Goal: Transaction & Acquisition: Purchase product/service

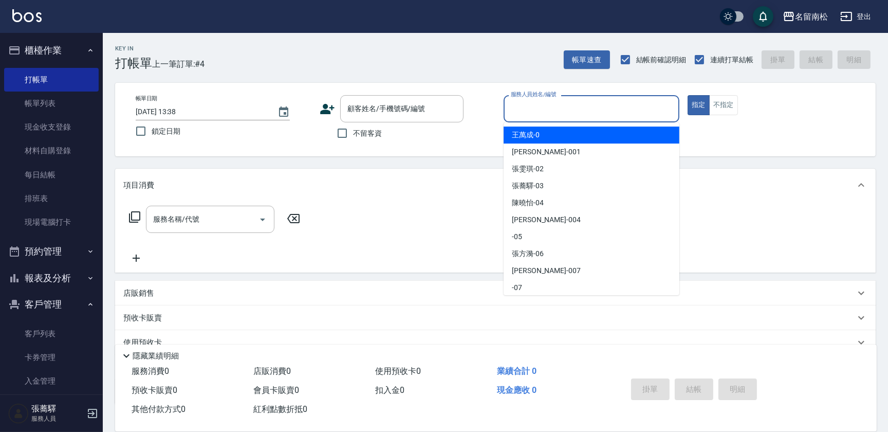
click at [560, 108] on input "服務人員姓名/編號" at bounding box center [591, 109] width 166 height 18
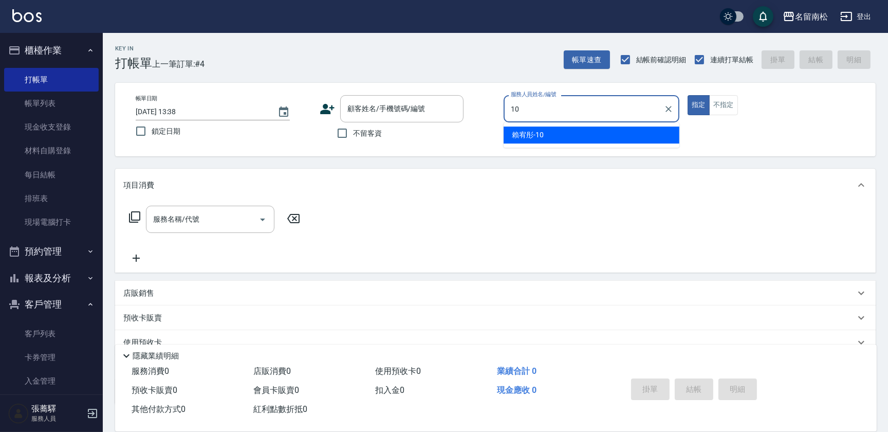
click at [549, 135] on div "[PERSON_NAME]-10" at bounding box center [591, 134] width 176 height 17
type input "賴宥彤-10"
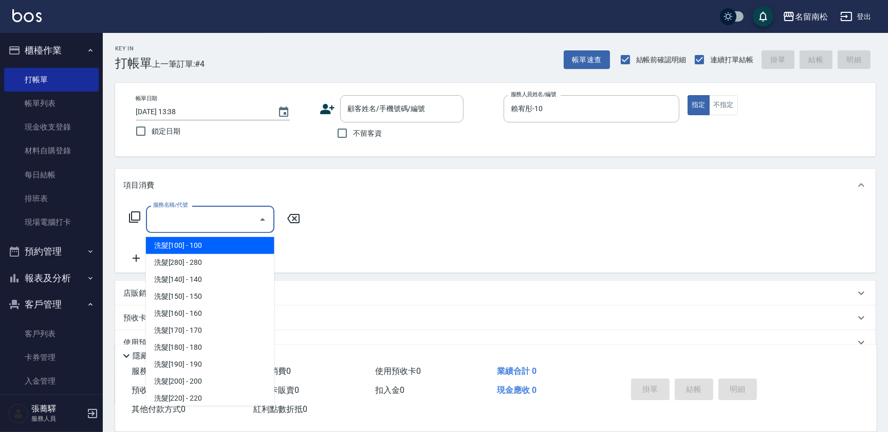
click at [190, 219] on input "服務名稱/代號" at bounding box center [203, 219] width 104 height 18
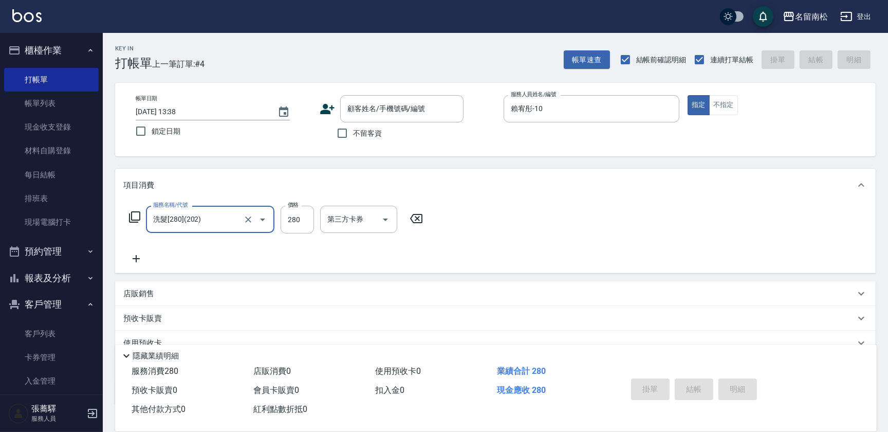
type input "洗髮[280](202)"
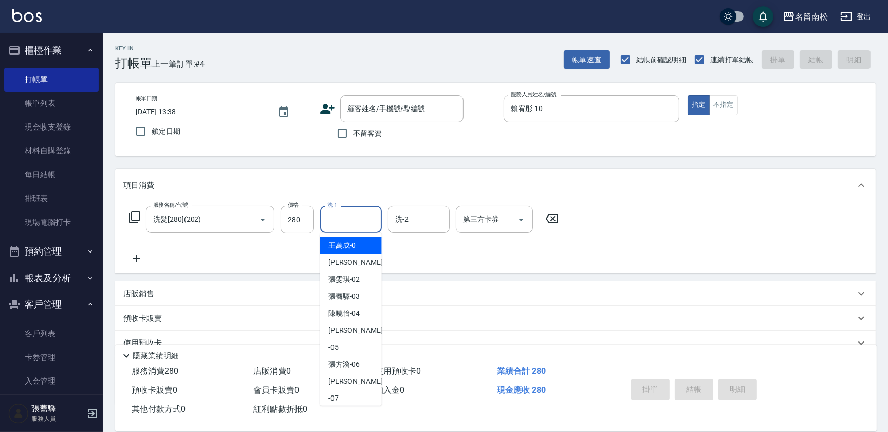
click at [341, 223] on input "洗-1" at bounding box center [351, 219] width 52 height 18
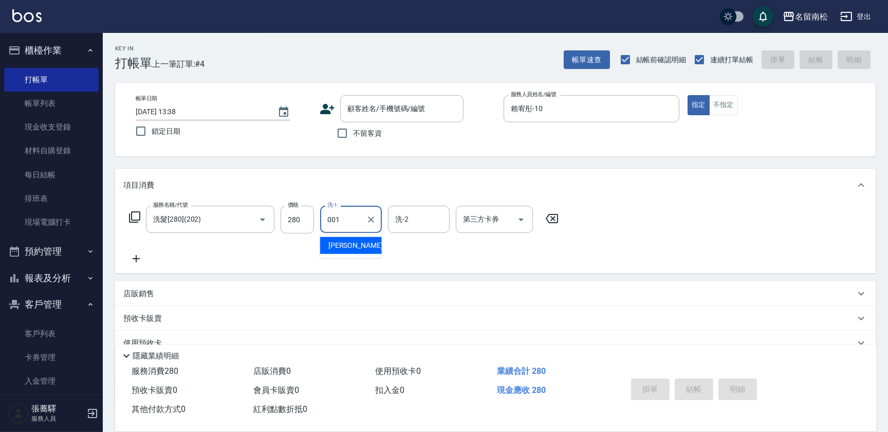
drag, startPoint x: 332, startPoint y: 246, endPoint x: 210, endPoint y: 280, distance: 127.4
click at [329, 248] on span "[PERSON_NAME] -001" at bounding box center [362, 245] width 69 height 11
type input "[PERSON_NAME]-001"
click at [141, 254] on icon at bounding box center [136, 258] width 26 height 12
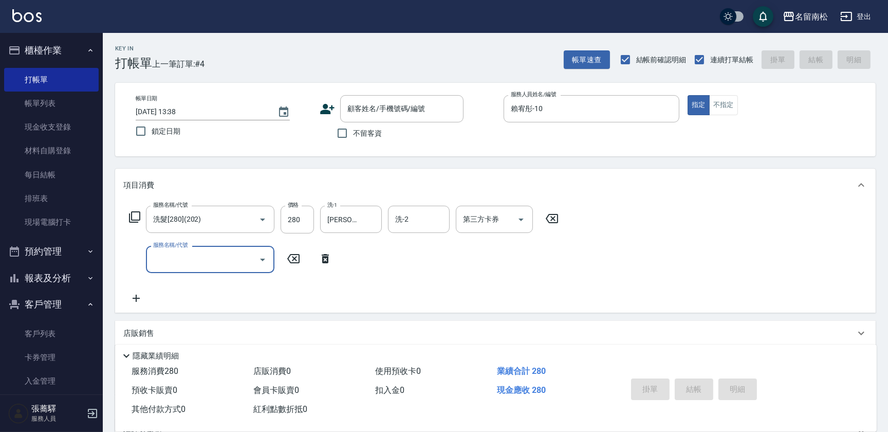
click at [260, 257] on icon "Open" at bounding box center [262, 259] width 12 height 12
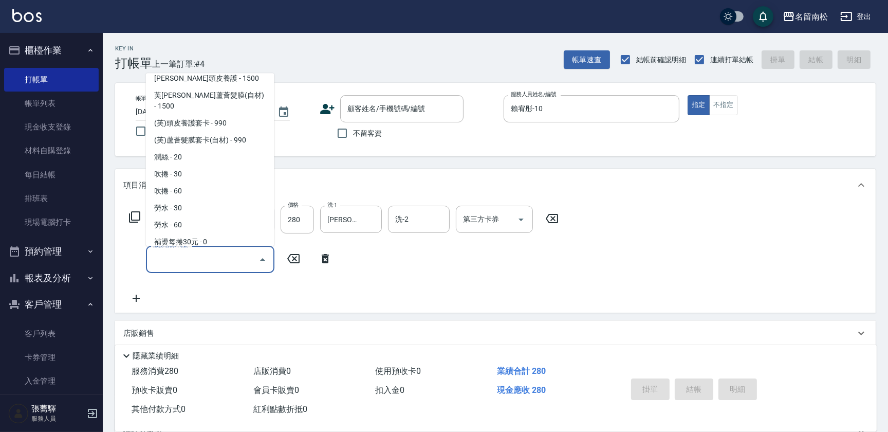
scroll to position [1774, 0]
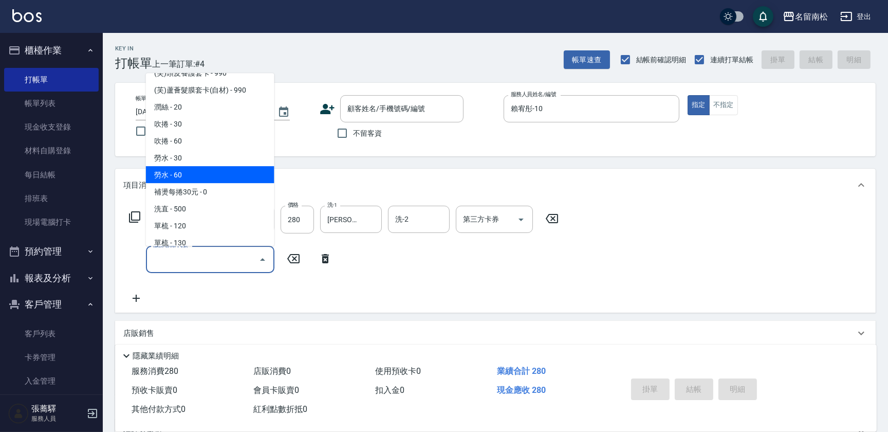
click at [201, 166] on span "勞水 - 60" at bounding box center [210, 174] width 128 height 17
type input "勞水(805)"
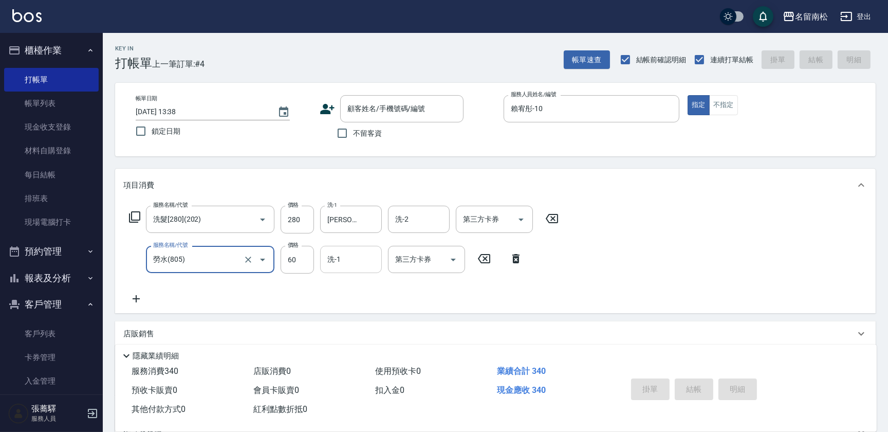
drag, startPoint x: 358, startPoint y: 248, endPoint x: 355, endPoint y: 258, distance: 10.7
click at [358, 249] on div "洗-1" at bounding box center [351, 259] width 62 height 27
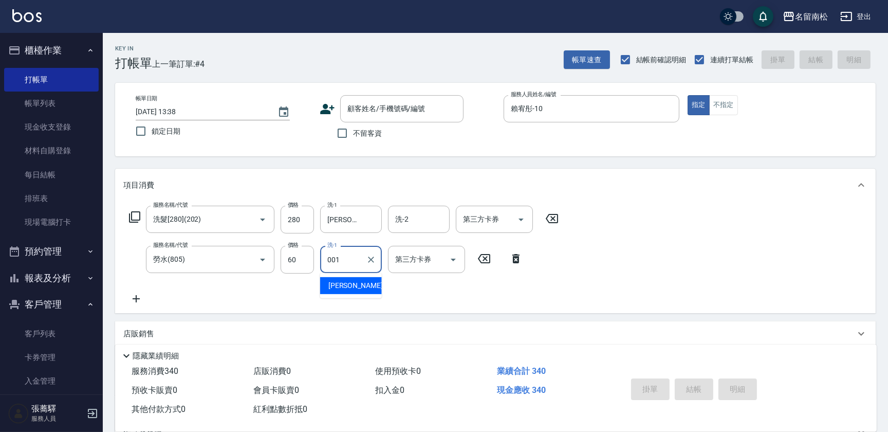
click at [354, 288] on span "[PERSON_NAME] -001" at bounding box center [362, 285] width 69 height 11
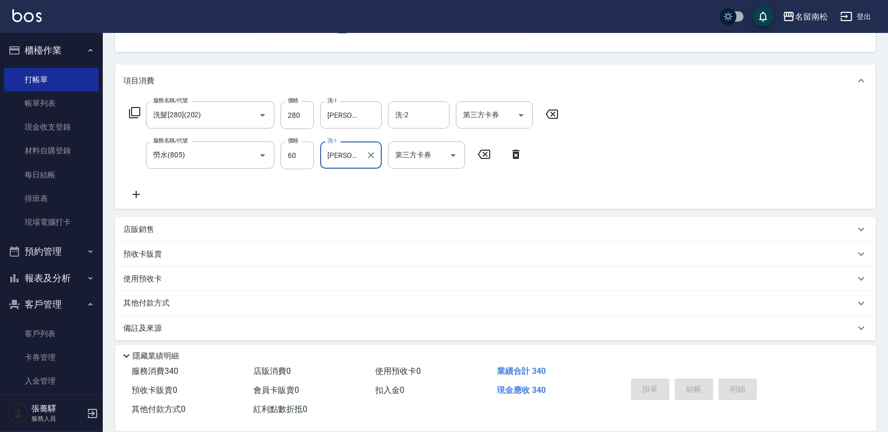
scroll to position [109, 0]
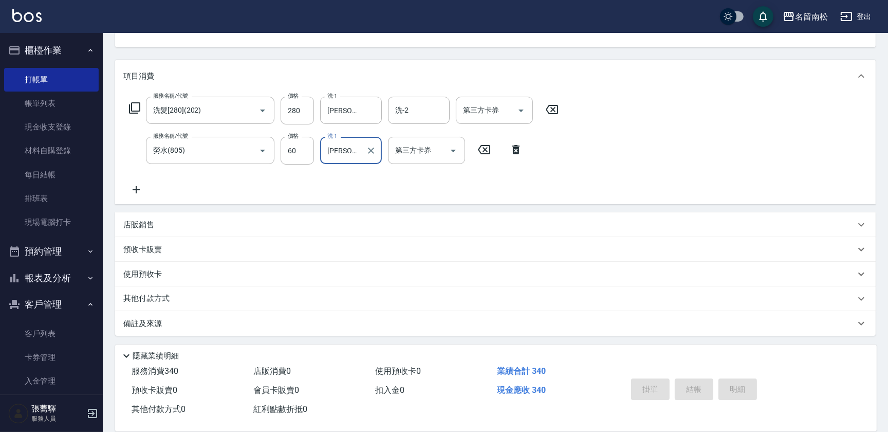
type input "[PERSON_NAME]-001"
click at [698, 388] on div "掛單 結帳 明細" at bounding box center [694, 390] width 134 height 32
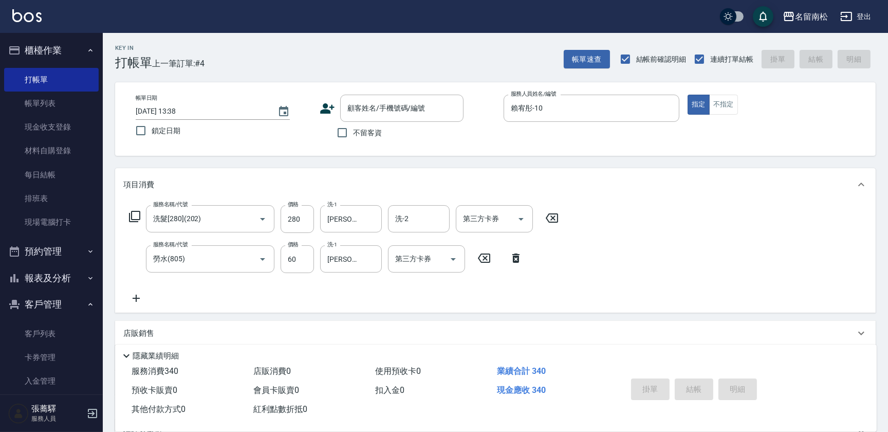
scroll to position [0, 0]
click at [345, 134] on input "不留客資" at bounding box center [342, 133] width 22 height 22
checkbox input "true"
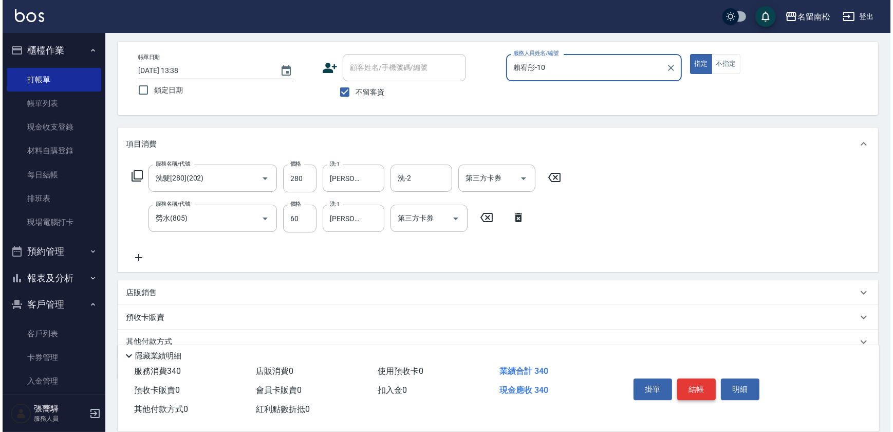
scroll to position [85, 0]
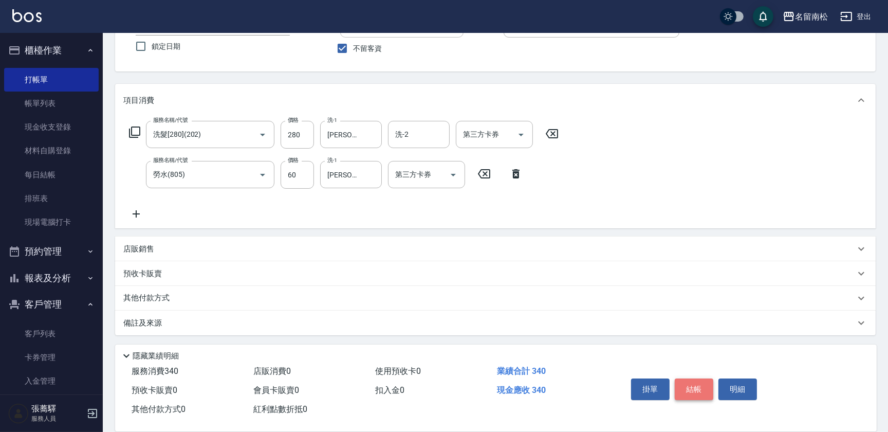
click at [698, 384] on button "結帳" at bounding box center [694, 389] width 39 height 22
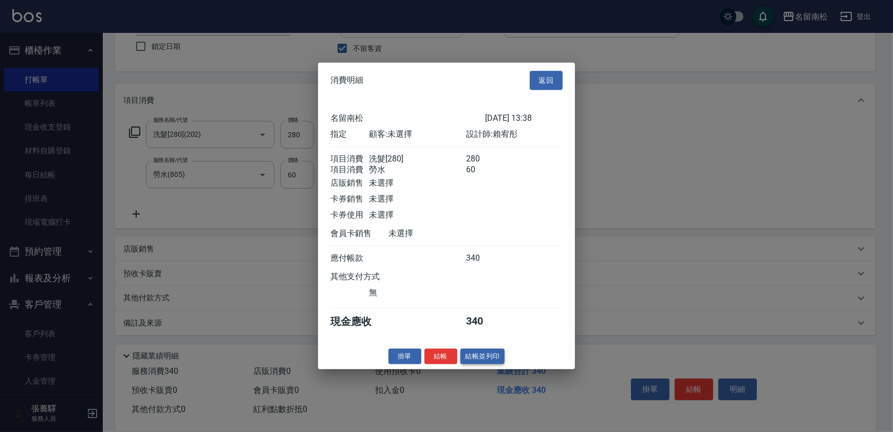
click at [488, 360] on button "結帳並列印" at bounding box center [482, 356] width 45 height 16
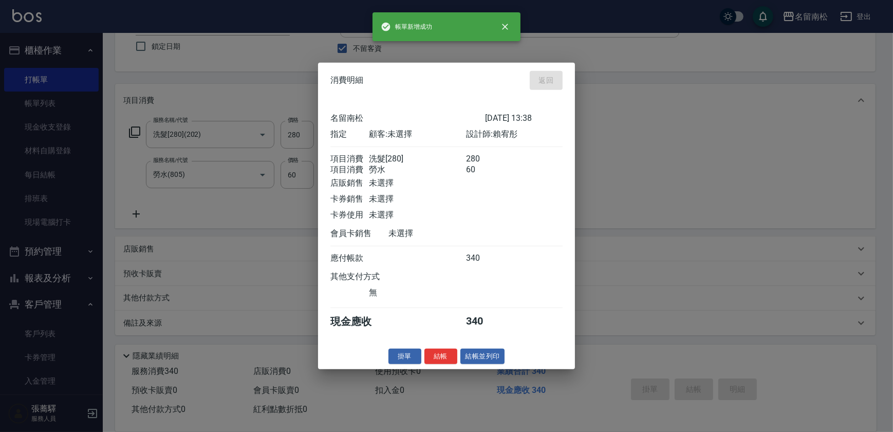
type input "[DATE] 15:14"
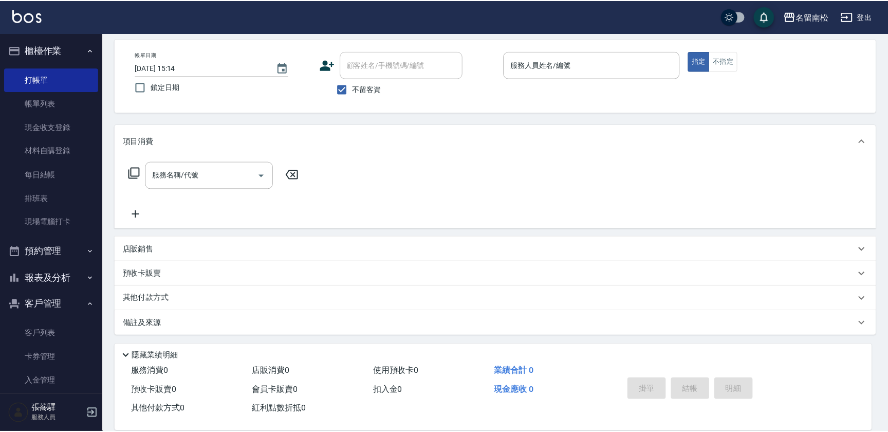
scroll to position [44, 0]
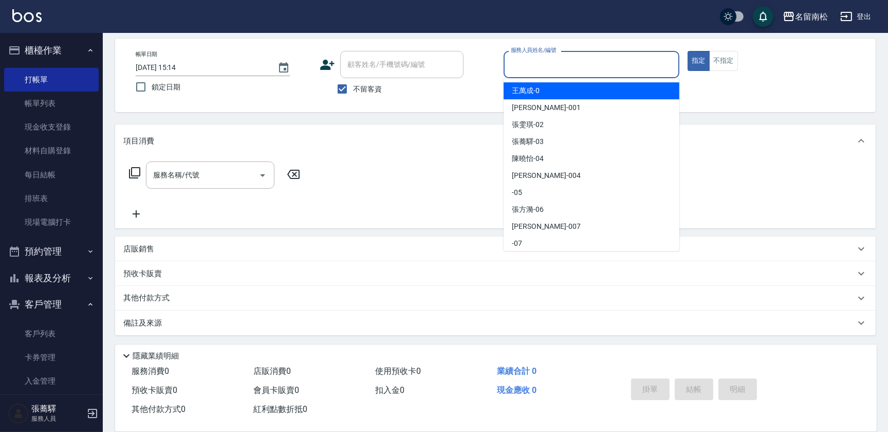
click at [554, 70] on input "服務人員姓名/編號" at bounding box center [591, 64] width 166 height 18
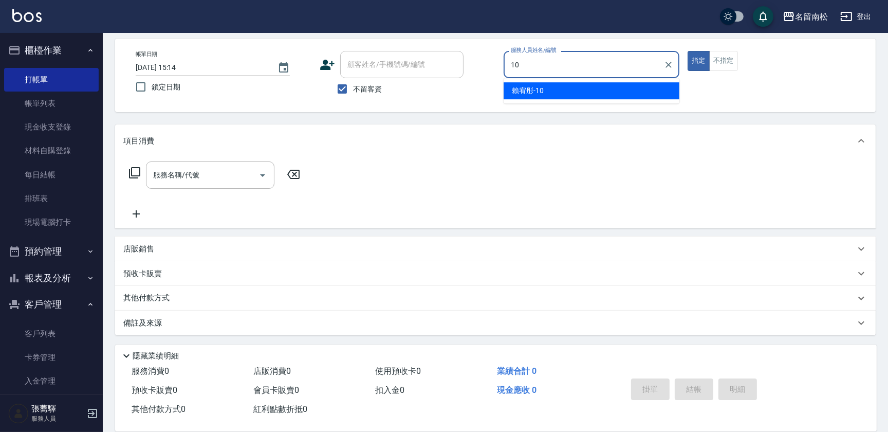
click at [554, 85] on div "[PERSON_NAME]-10" at bounding box center [591, 90] width 176 height 17
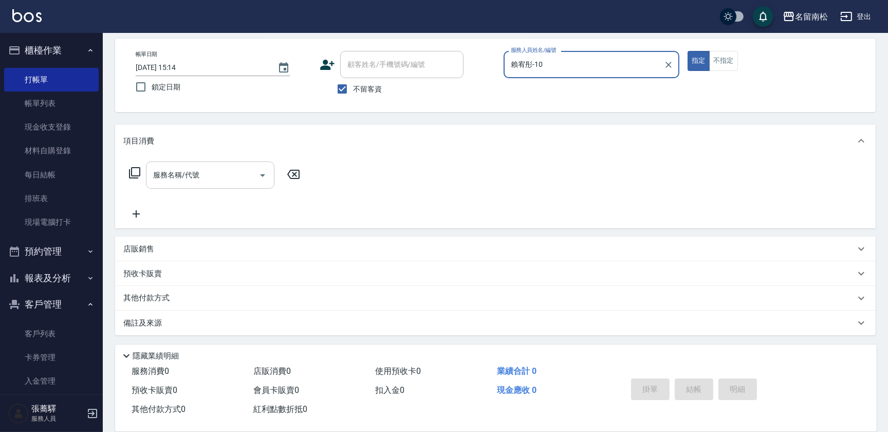
type input "賴宥彤-10"
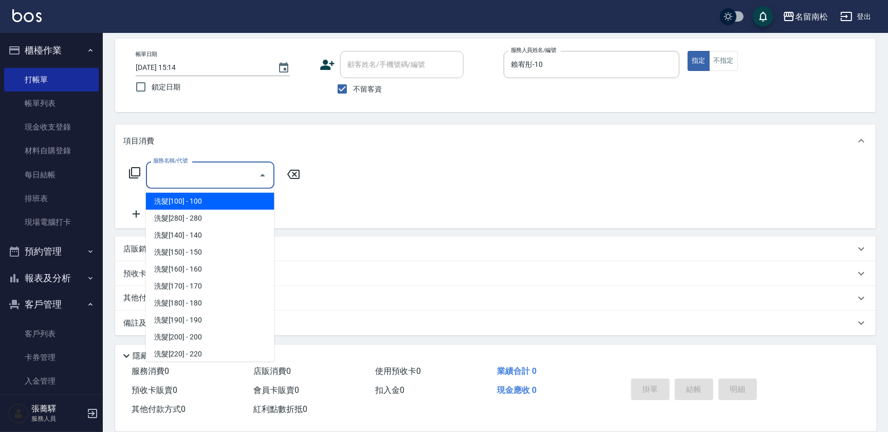
click at [211, 175] on input "服務名稱/代號" at bounding box center [203, 175] width 104 height 18
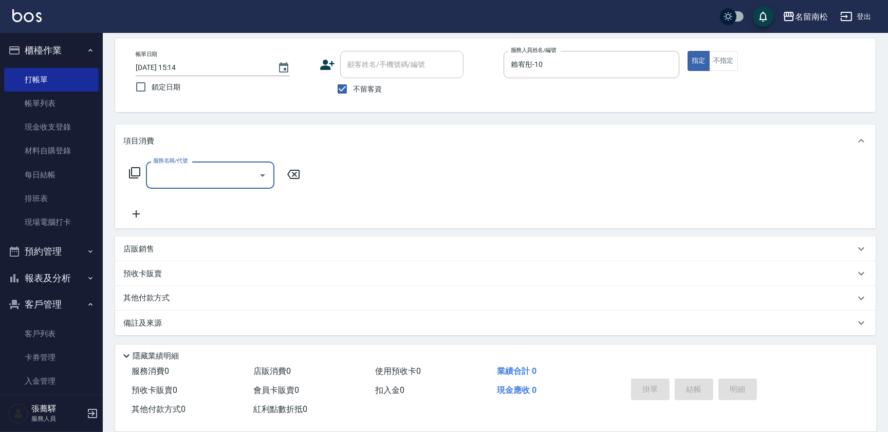
click at [185, 167] on input "服務名稱/代號" at bounding box center [203, 175] width 104 height 18
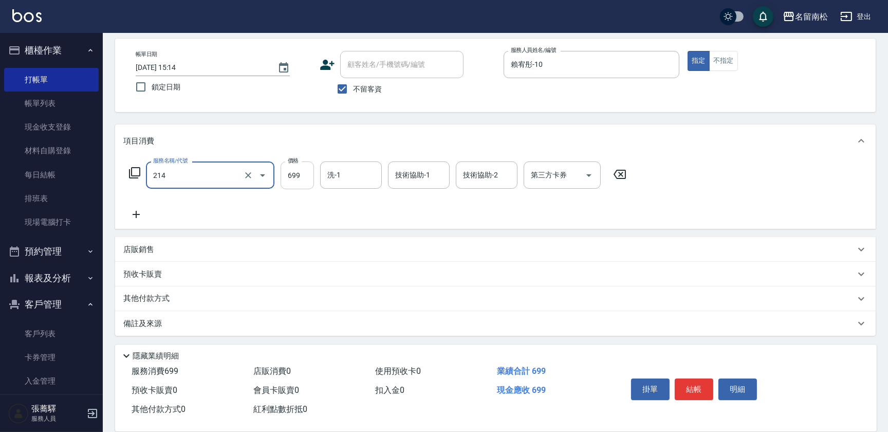
type input "滾珠洗髪699(214)"
click at [309, 167] on input "699" at bounding box center [297, 175] width 33 height 28
click at [292, 171] on input "7700" at bounding box center [297, 175] width 33 height 28
type input "700"
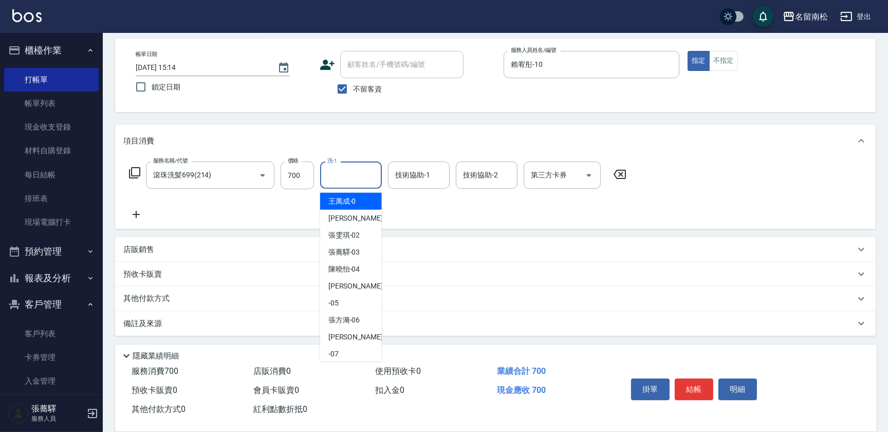
click at [344, 174] on input "洗-1" at bounding box center [351, 175] width 52 height 18
type input "呂秀貞-55"
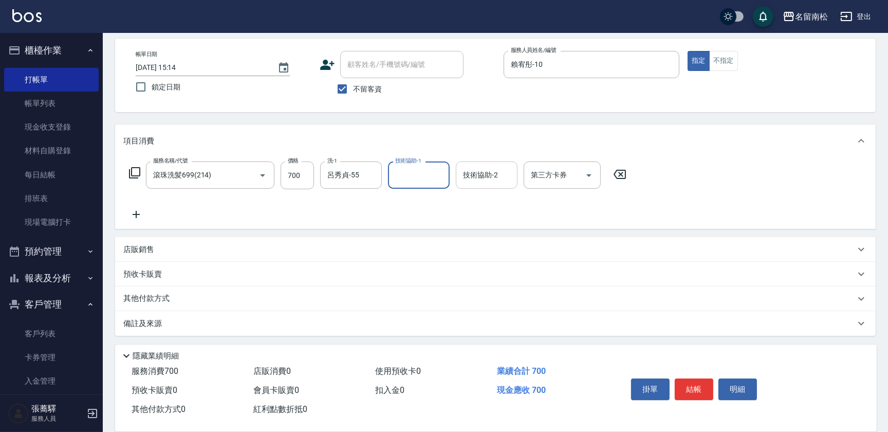
click at [456, 173] on div "技術協助-2" at bounding box center [487, 174] width 62 height 27
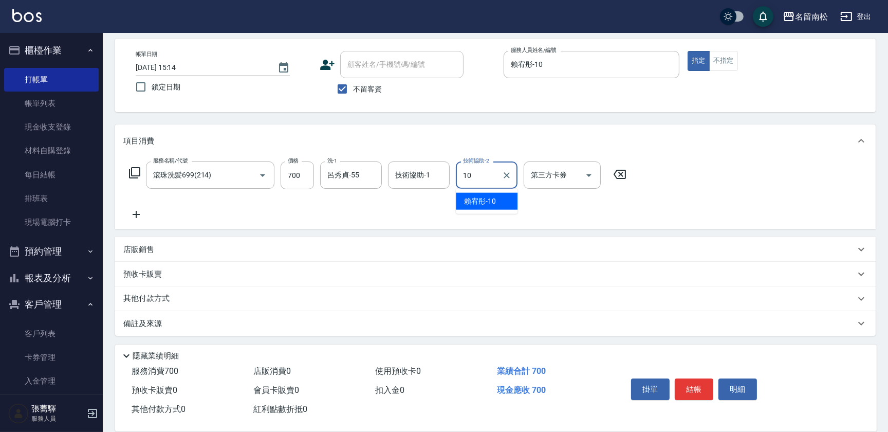
click at [464, 196] on span "[PERSON_NAME]-10" at bounding box center [480, 201] width 32 height 11
type input "賴宥彤-10"
click at [687, 380] on button "結帳" at bounding box center [694, 389] width 39 height 22
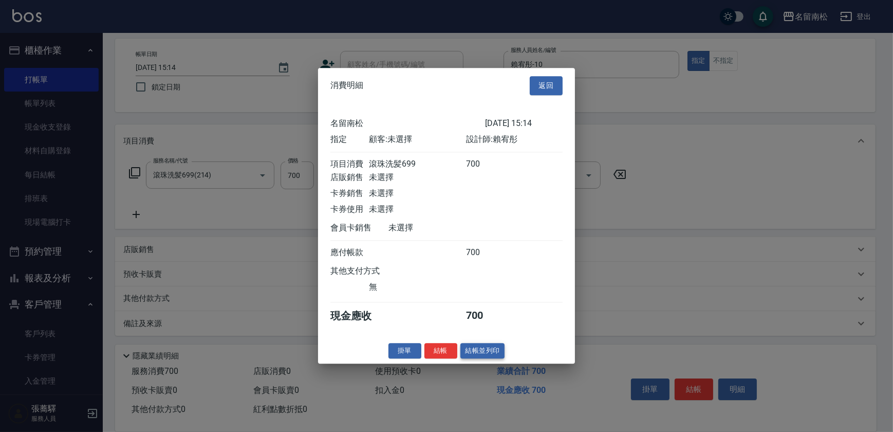
click at [472, 358] on button "結帳並列印" at bounding box center [482, 351] width 45 height 16
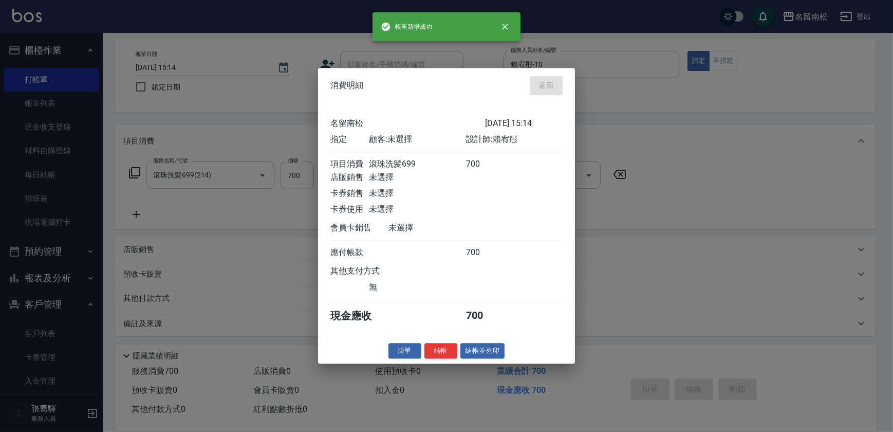
type input "[DATE] 15:16"
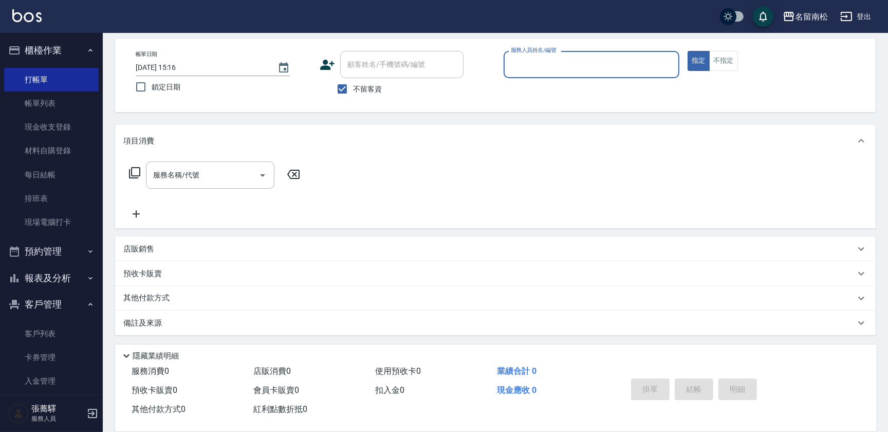
click at [510, 71] on input "服務人員姓名/編號" at bounding box center [591, 64] width 166 height 18
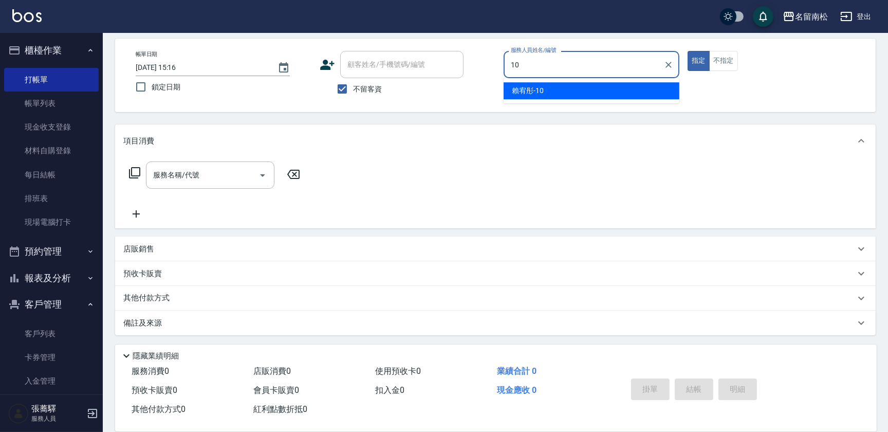
click at [510, 88] on div "[PERSON_NAME]-10" at bounding box center [591, 90] width 176 height 17
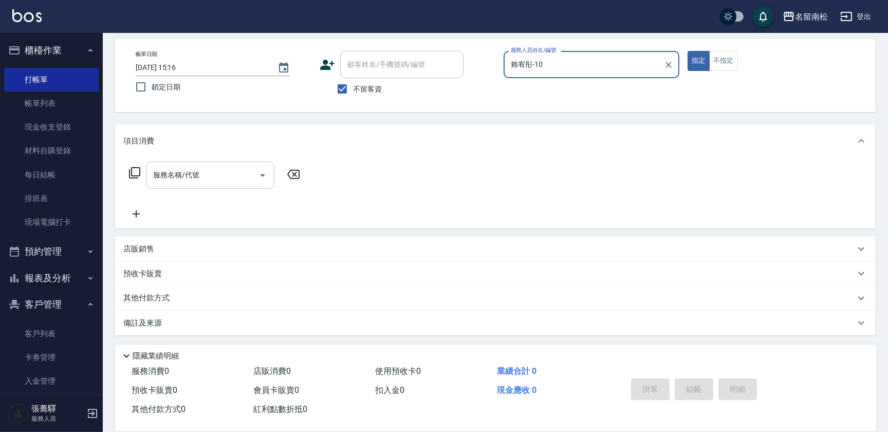
type input "賴宥彤-10"
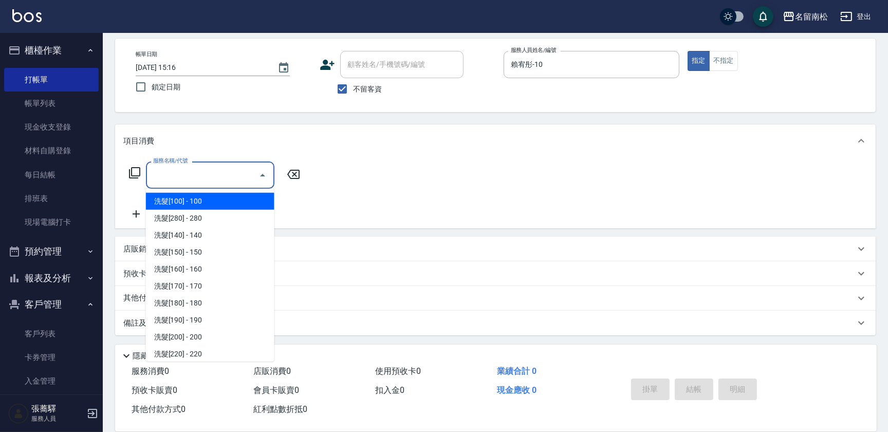
click at [235, 178] on input "服務名稱/代號" at bounding box center [203, 175] width 104 height 18
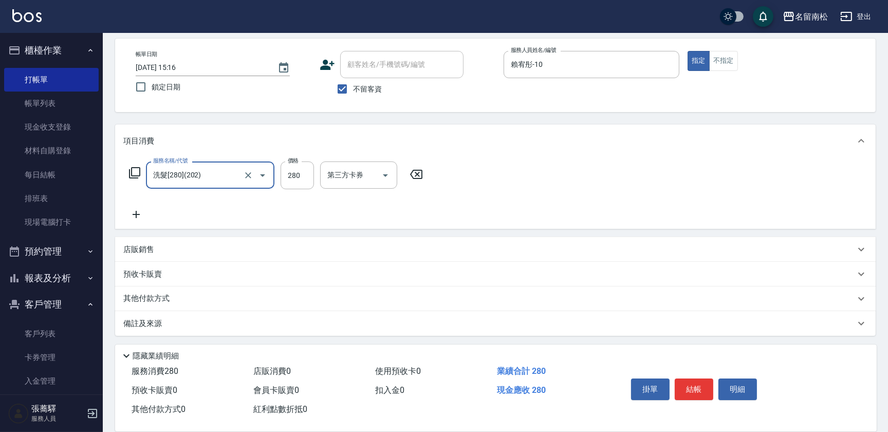
type input "洗髮[280](202)"
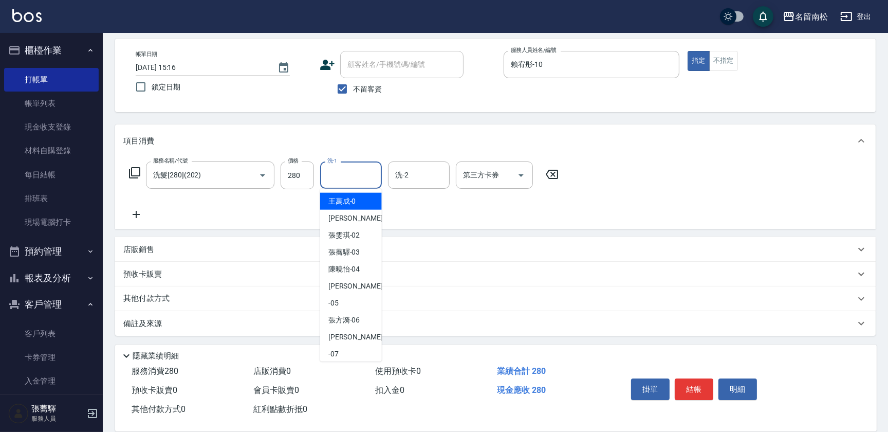
click at [368, 176] on input "洗-1" at bounding box center [351, 175] width 52 height 18
drag, startPoint x: 357, startPoint y: 195, endPoint x: 328, endPoint y: 195, distance: 28.3
click at [352, 196] on span "[PERSON_NAME]-10" at bounding box center [344, 201] width 32 height 11
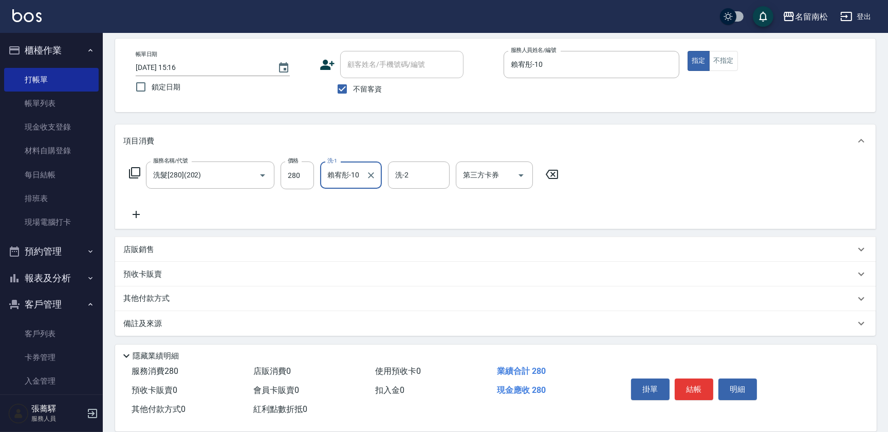
type input "賴宥彤-10"
click at [139, 219] on icon at bounding box center [136, 214] width 26 height 12
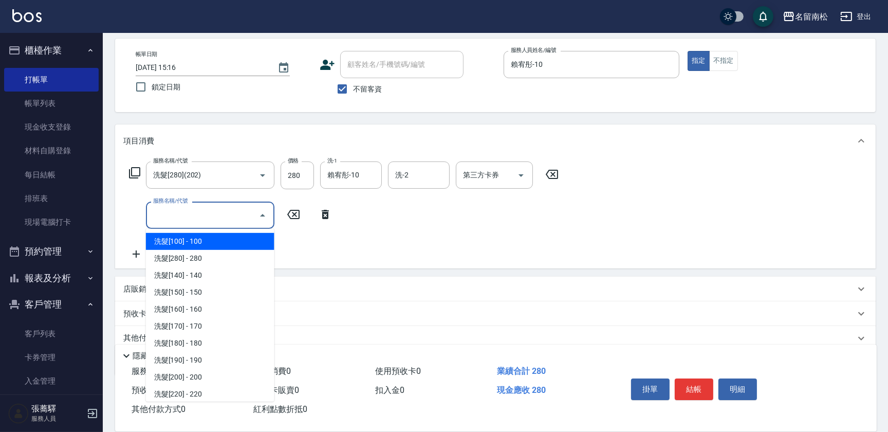
drag, startPoint x: 176, startPoint y: 215, endPoint x: 248, endPoint y: 220, distance: 72.7
click at [180, 214] on input "服務名稱/代號" at bounding box center [203, 215] width 104 height 18
click at [260, 215] on icon "Close" at bounding box center [262, 215] width 5 height 3
click at [240, 214] on input "服務名稱/代號" at bounding box center [203, 215] width 104 height 18
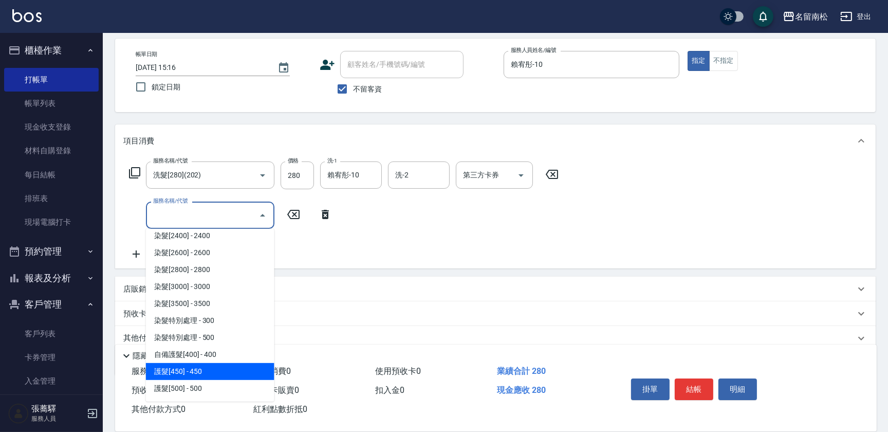
scroll to position [1120, 0]
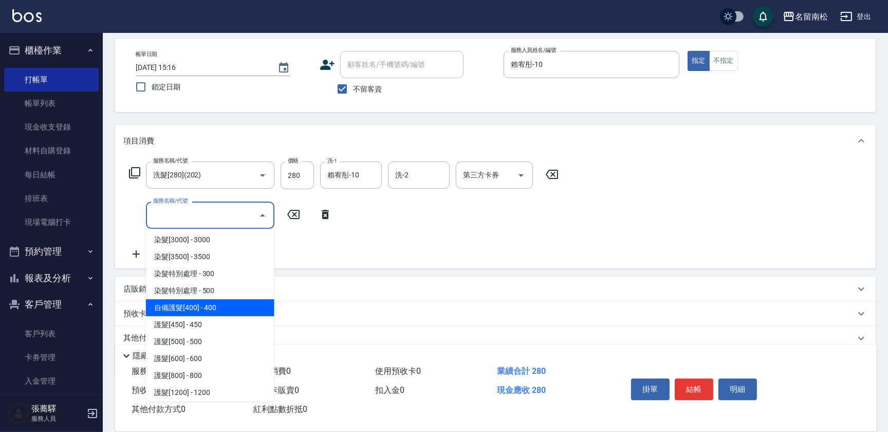
click at [240, 301] on span "自備護髮[400] - 400" at bounding box center [210, 307] width 128 height 17
type input "自備護髮[400](600)"
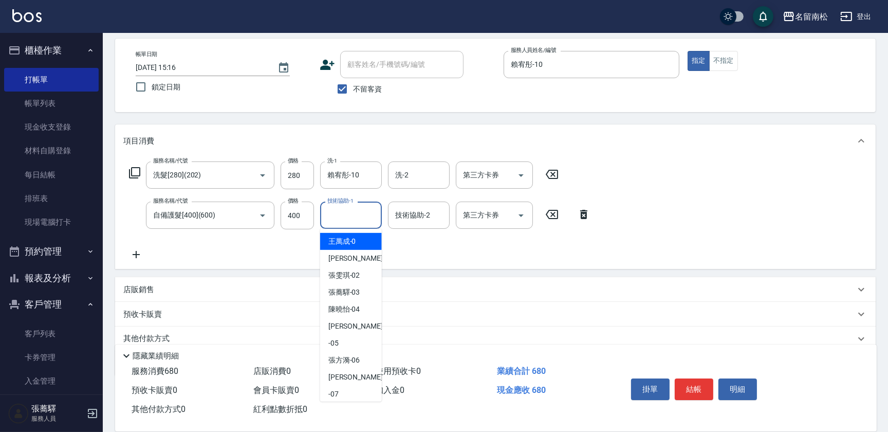
click at [346, 212] on input "技術協助-1" at bounding box center [351, 215] width 52 height 18
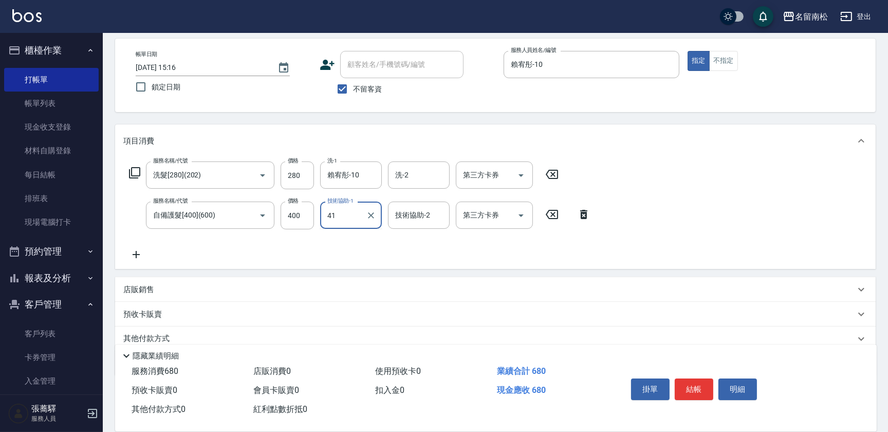
type input "4"
click at [349, 246] on span "[PERSON_NAME]-10" at bounding box center [344, 241] width 32 height 11
type input "賴宥彤-10"
click at [689, 387] on button "結帳" at bounding box center [694, 389] width 39 height 22
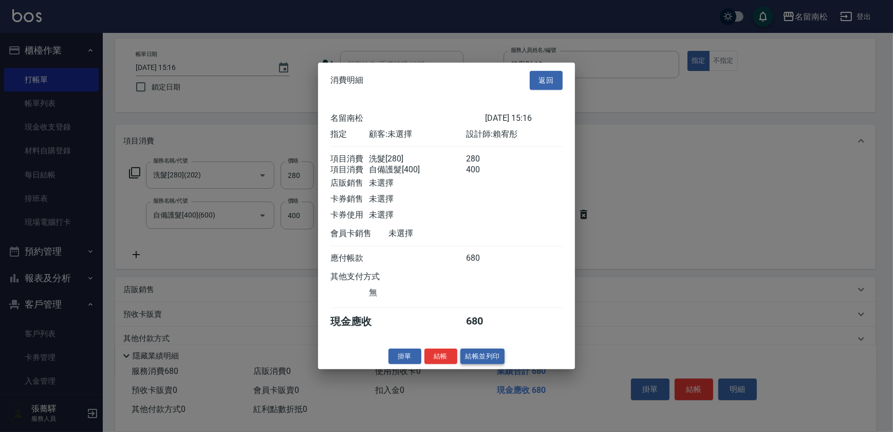
click at [479, 360] on button "結帳並列印" at bounding box center [482, 356] width 45 height 16
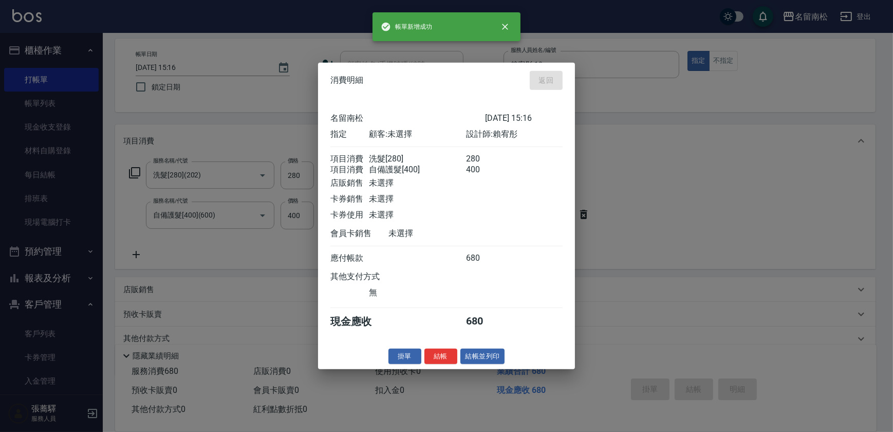
type input "[DATE] 15:17"
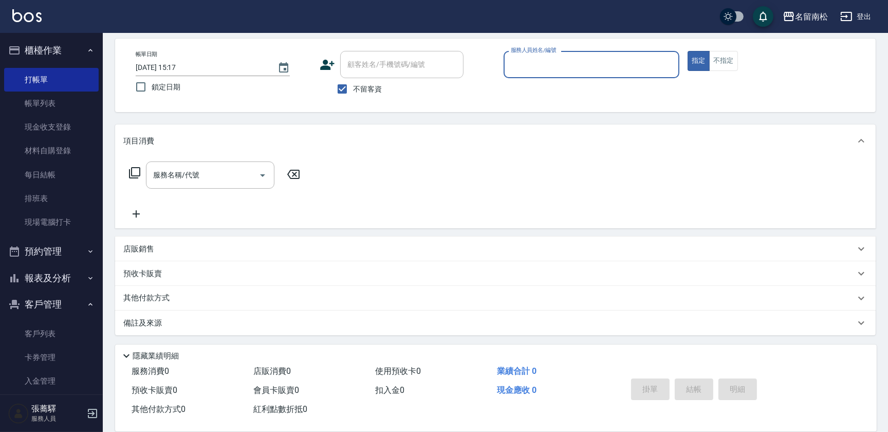
click at [565, 67] on div "服務人員姓名/編號 服務人員姓名/編號" at bounding box center [591, 64] width 176 height 27
type input "4"
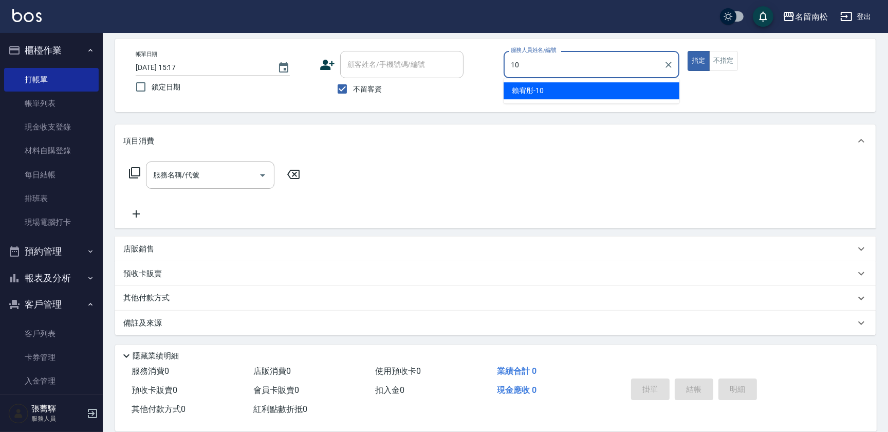
click at [545, 87] on div "[PERSON_NAME]-10" at bounding box center [591, 90] width 176 height 17
type input "賴宥彤-10"
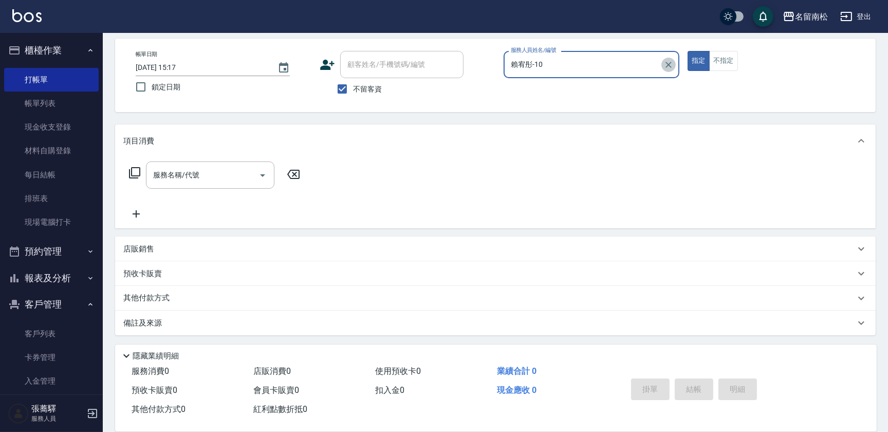
click at [667, 60] on icon "Clear" at bounding box center [668, 65] width 10 height 10
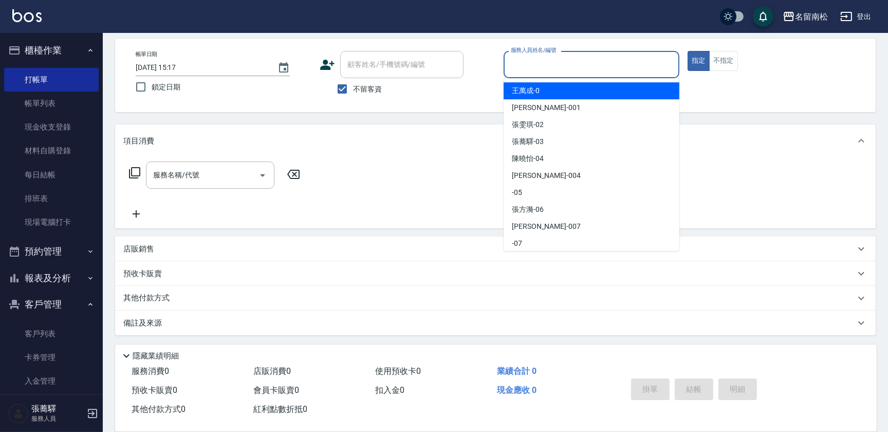
click at [570, 65] on input "服務人員姓名/編號" at bounding box center [591, 64] width 166 height 18
click at [436, 155] on div "項目消費" at bounding box center [495, 140] width 760 height 33
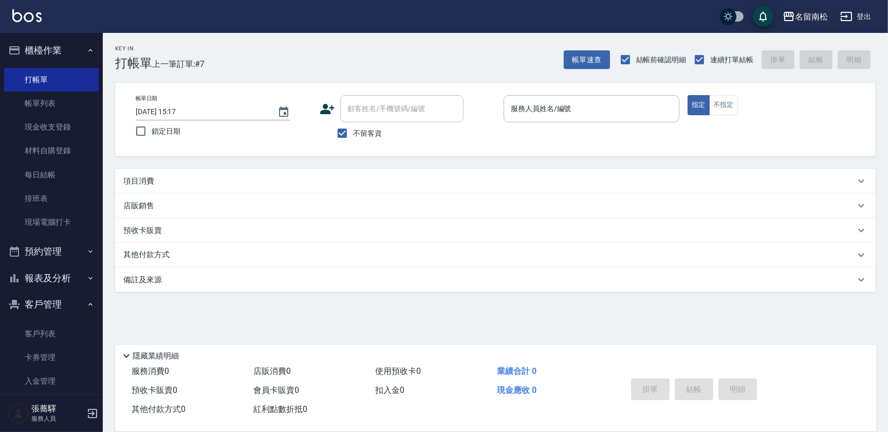
scroll to position [0, 0]
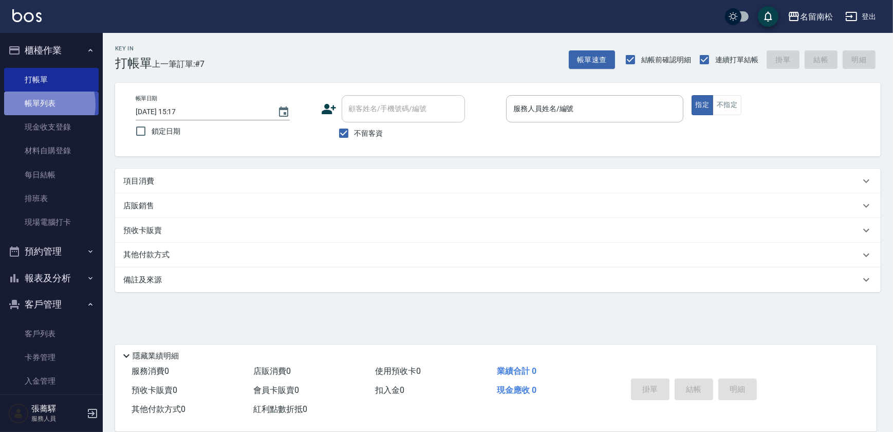
click at [38, 104] on link "帳單列表" at bounding box center [51, 103] width 95 height 24
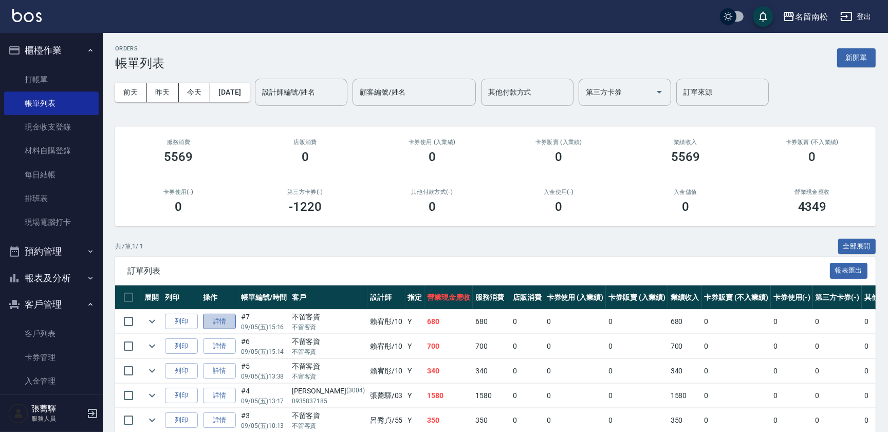
click at [216, 322] on link "詳情" at bounding box center [219, 321] width 33 height 16
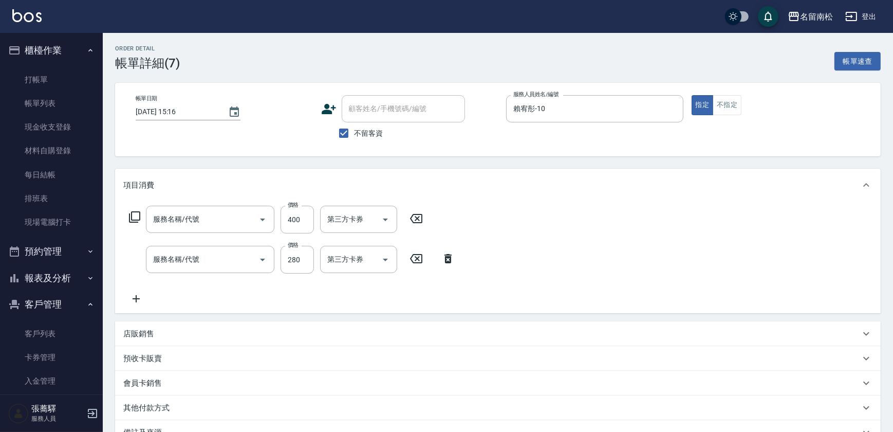
type input "[DATE] 15:16"
checkbox input "true"
type input "賴宥彤-10"
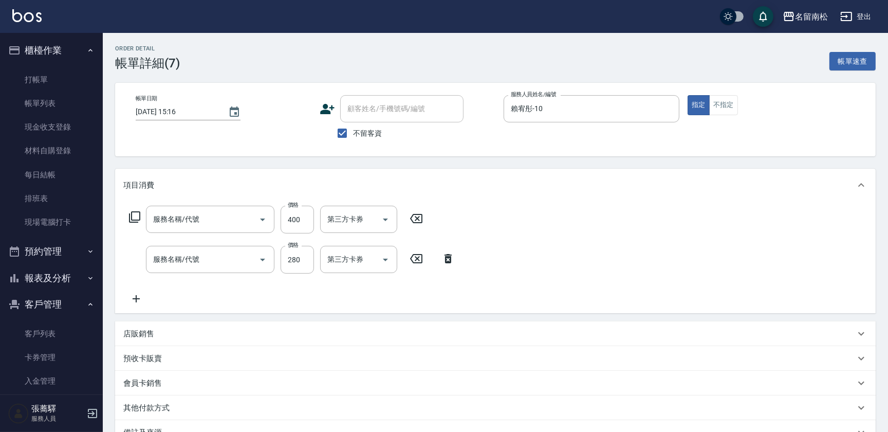
type input "自備護髮[400](600)"
type input "洗髮[280](202)"
click at [365, 260] on button "Clear" at bounding box center [371, 259] width 14 height 14
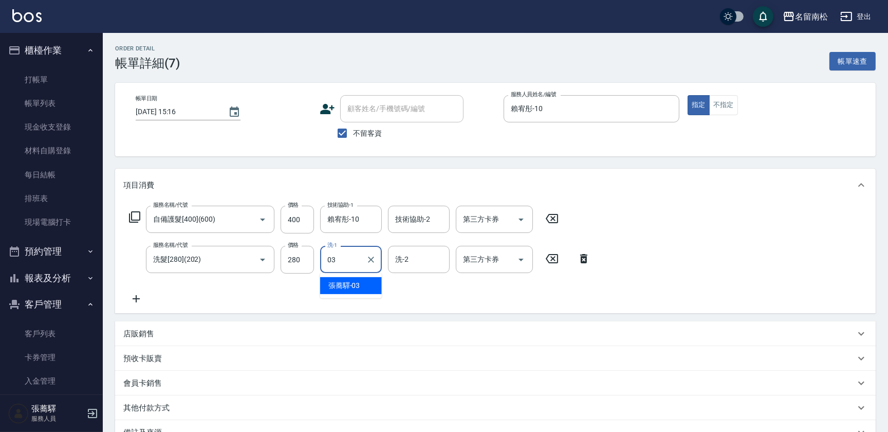
type input "[PERSON_NAME]-03"
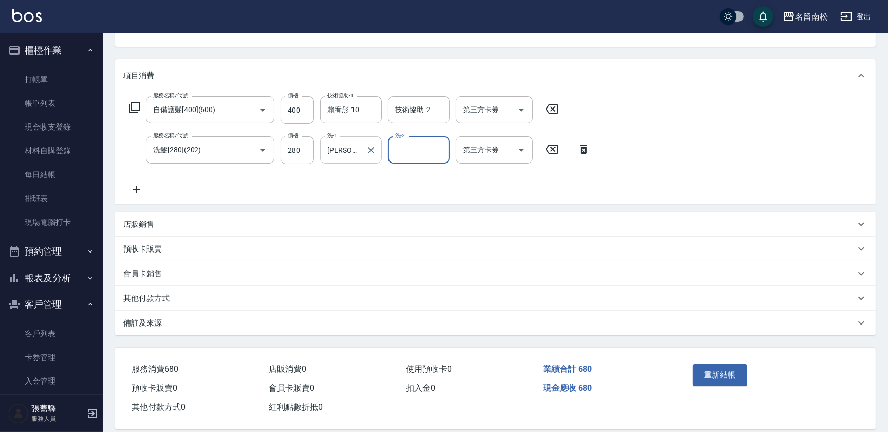
scroll to position [122, 0]
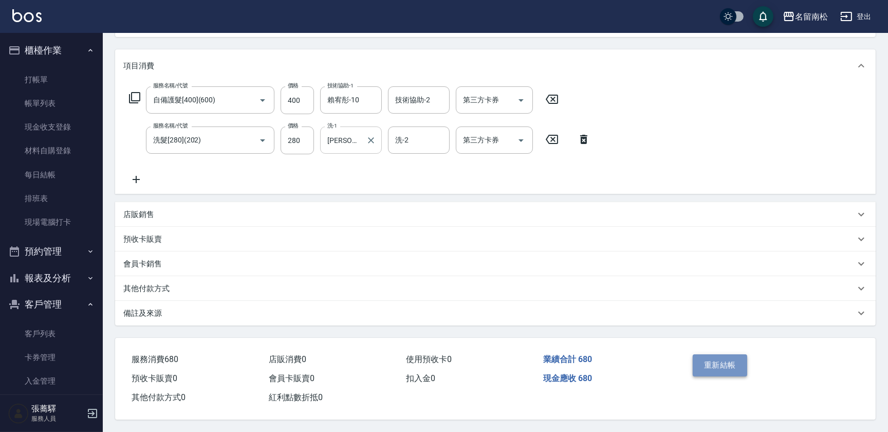
click at [713, 358] on button "重新結帳" at bounding box center [720, 365] width 54 height 22
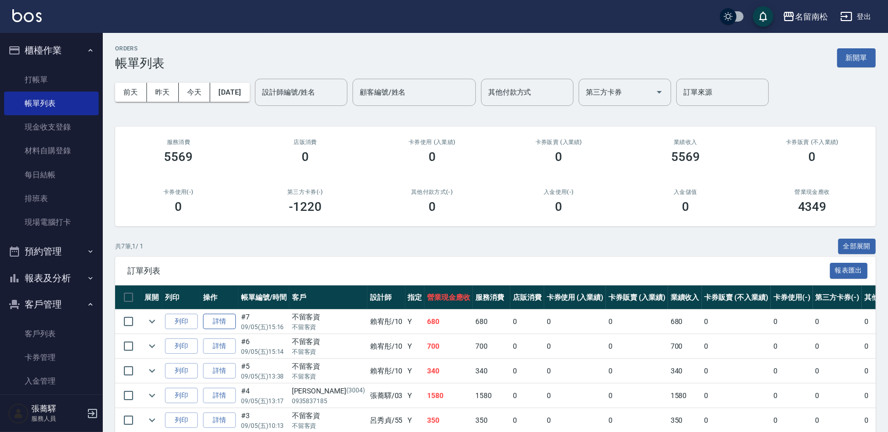
click at [213, 321] on link "詳情" at bounding box center [219, 321] width 33 height 16
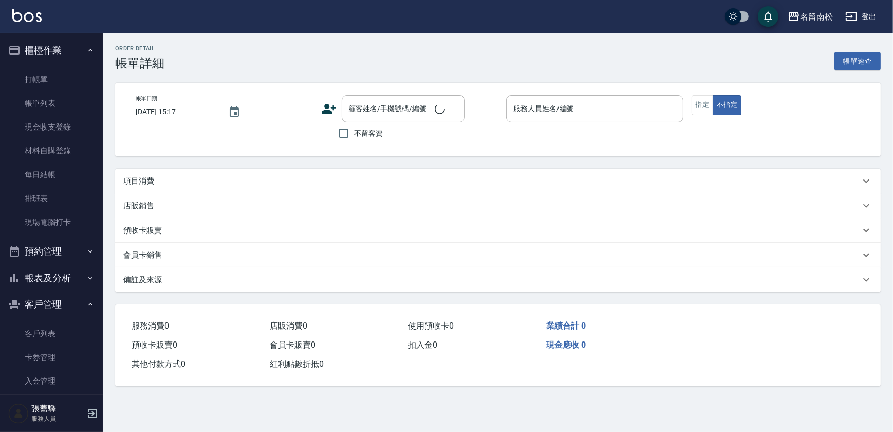
type input "[DATE] 15:16"
checkbox input "true"
type input "賴宥彤-10"
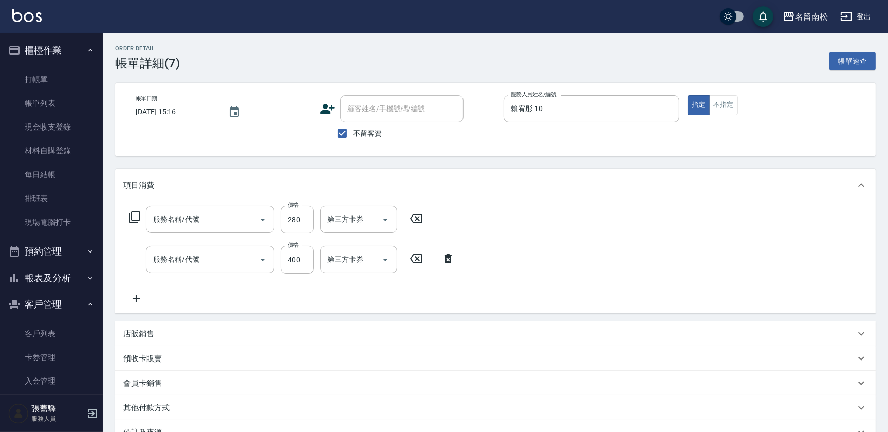
type input "洗髮[280](202)"
type input "自備護髮[400](600)"
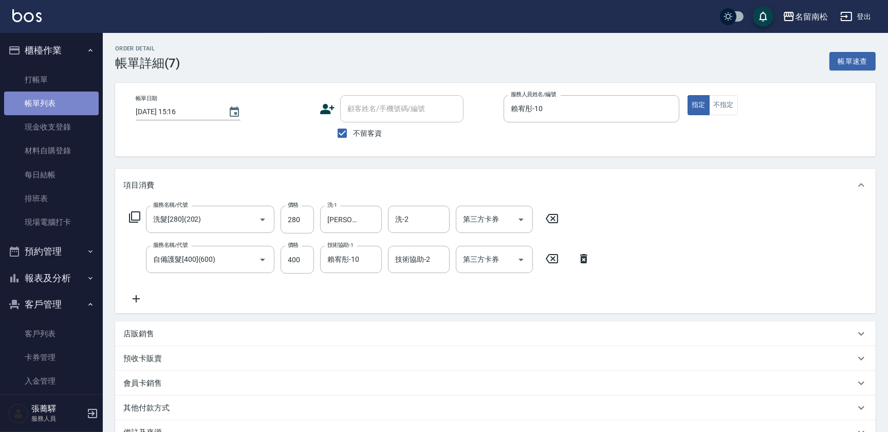
click at [54, 101] on link "帳單列表" at bounding box center [51, 103] width 95 height 24
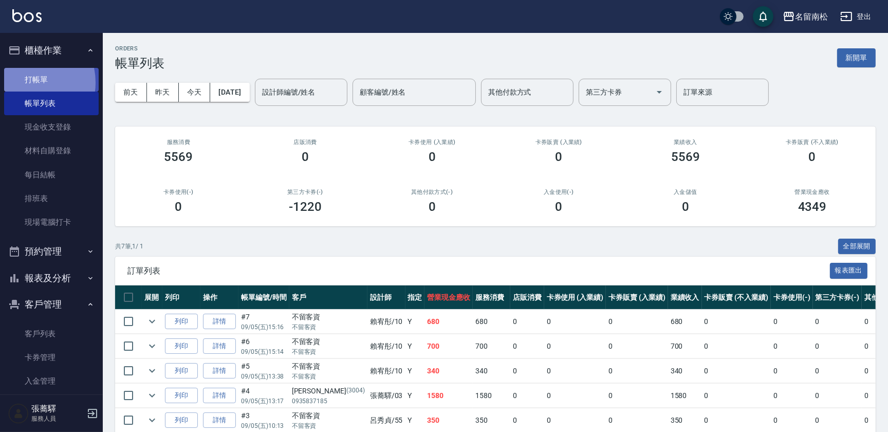
click at [26, 82] on link "打帳單" at bounding box center [51, 80] width 95 height 24
